Goal: Use online tool/utility

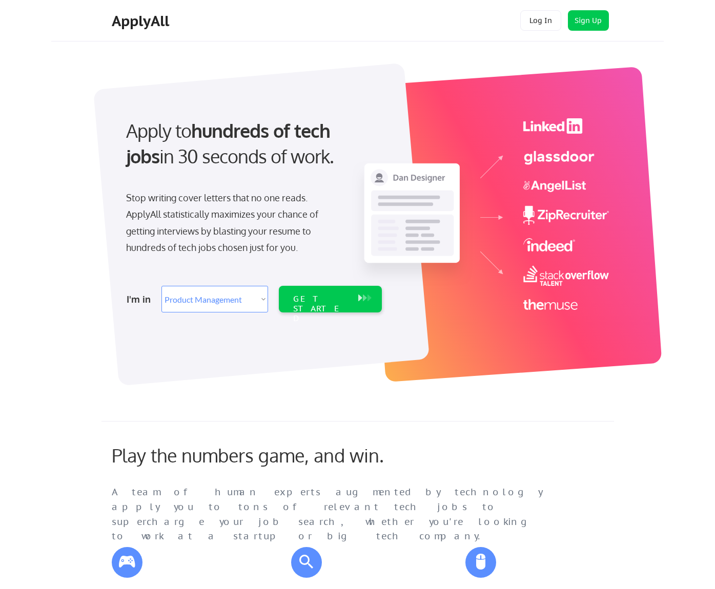
select select ""product""
click at [243, 299] on select "Select Role Software Engineering Product Management Customer Success Sales UI/U…" at bounding box center [214, 299] width 107 height 27
click at [161, 286] on select "Select Role Software Engineering Product Management Customer Success Sales UI/U…" at bounding box center [214, 299] width 107 height 27
click at [357, 298] on button at bounding box center [360, 298] width 10 height 11
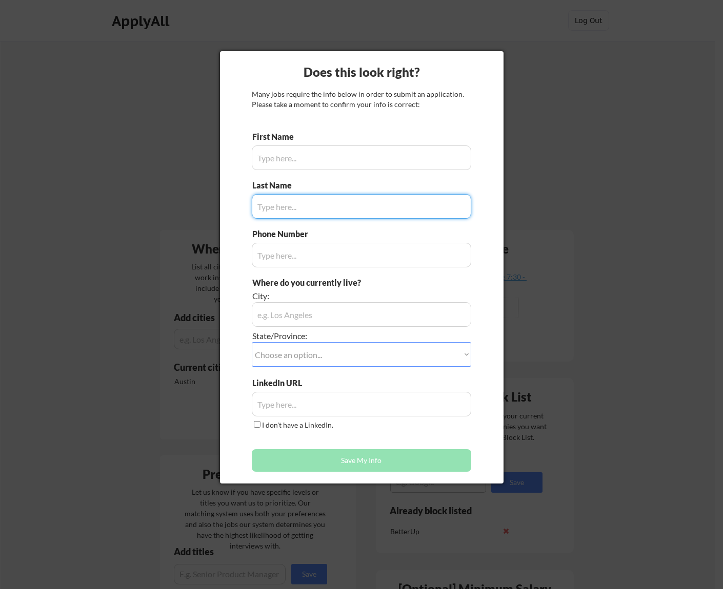
click at [341, 149] on input "input" at bounding box center [361, 158] width 219 height 25
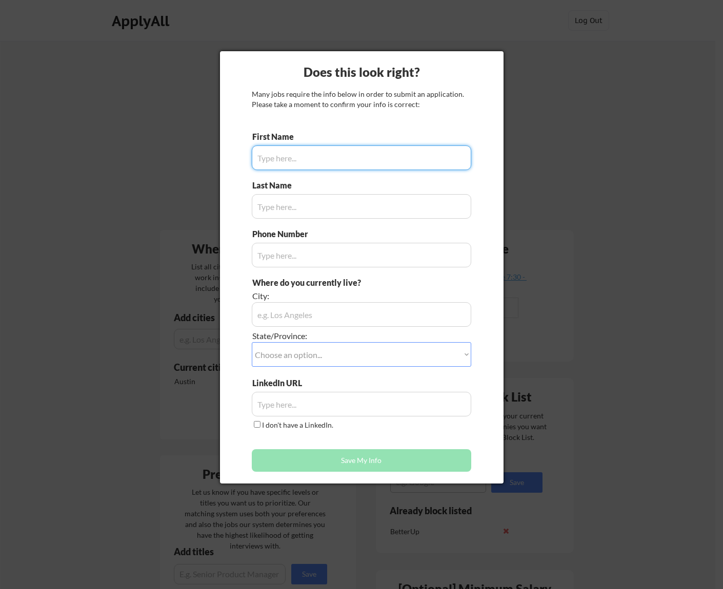
click at [347, 160] on input "input" at bounding box center [361, 158] width 219 height 25
